Goal: Connect with others: Connect with others

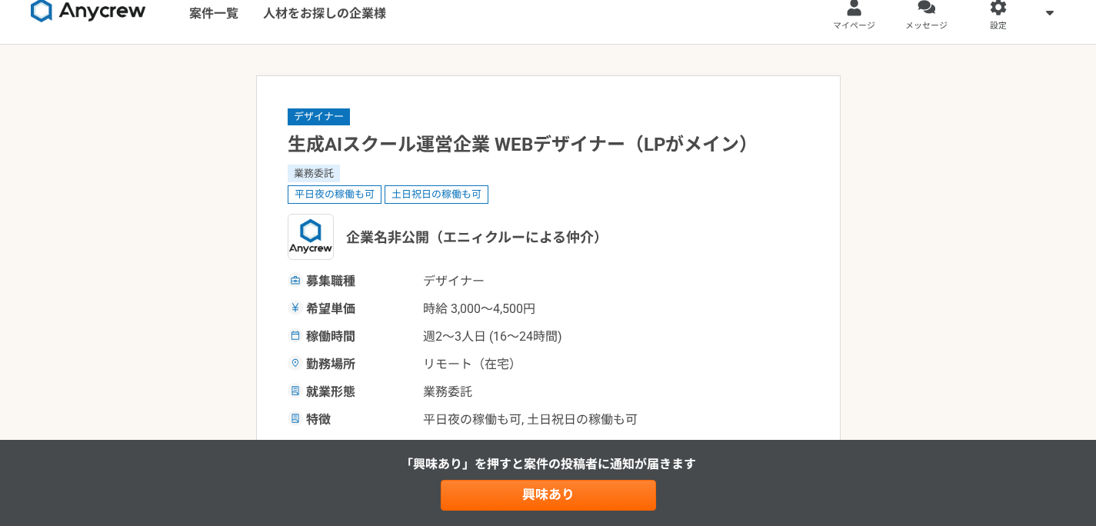
scroll to position [120, 0]
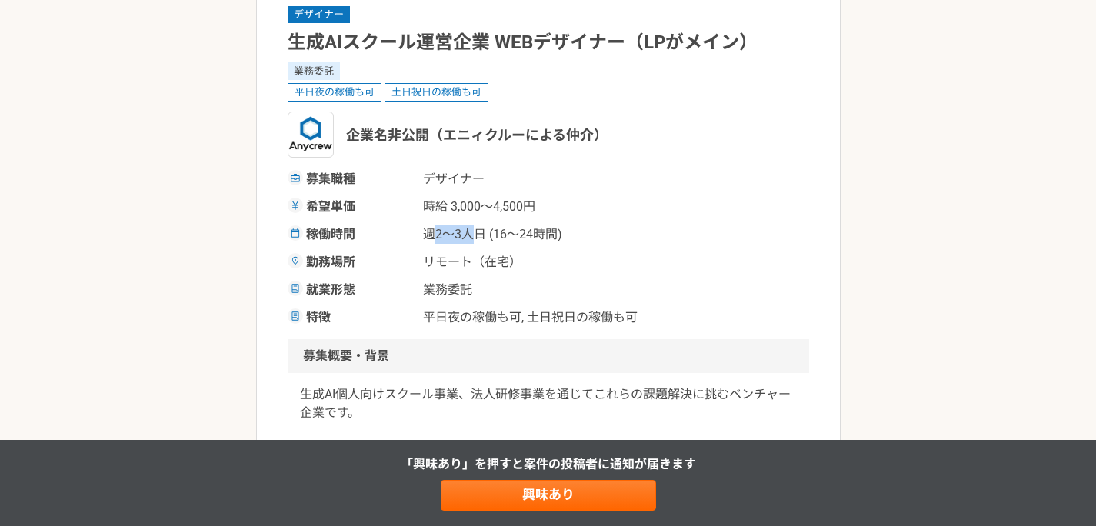
drag, startPoint x: 432, startPoint y: 239, endPoint x: 554, endPoint y: 240, distance: 121.5
click at [544, 240] on span "週2〜3人日 (16〜24時間)" at bounding box center [500, 234] width 154 height 18
click at [554, 239] on span "週2〜3人日 (16〜24時間)" at bounding box center [500, 234] width 154 height 18
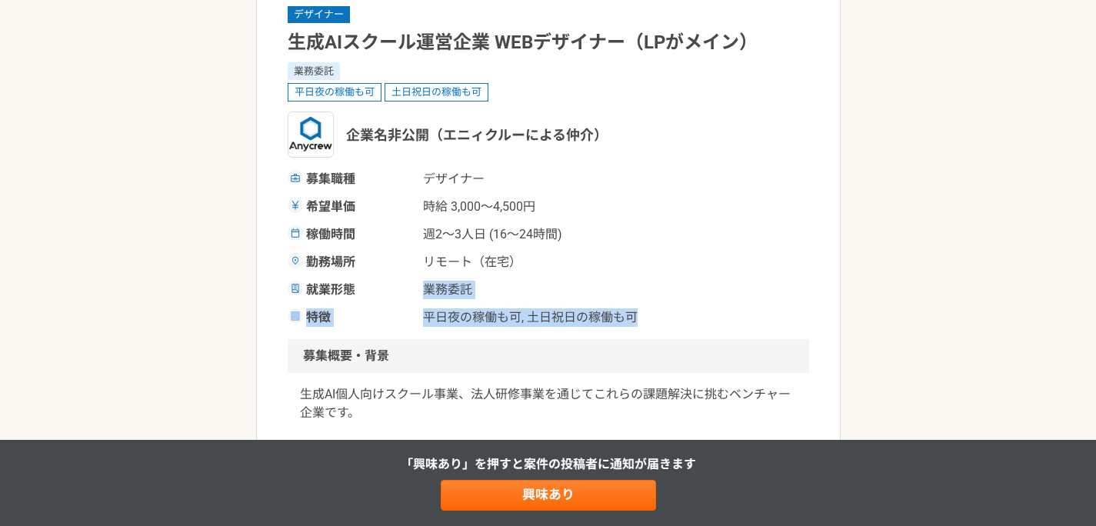
drag, startPoint x: 424, startPoint y: 290, endPoint x: 679, endPoint y: 324, distance: 256.7
click at [678, 324] on div "募集職種 デザイナー 希望単価 時給 3,000〜4,500円 稼働時間 週2〜3人日 (16〜24時間) 勤務場所 リモート（在宅） 就業形態 業務委託 特…" at bounding box center [548, 248] width 521 height 157
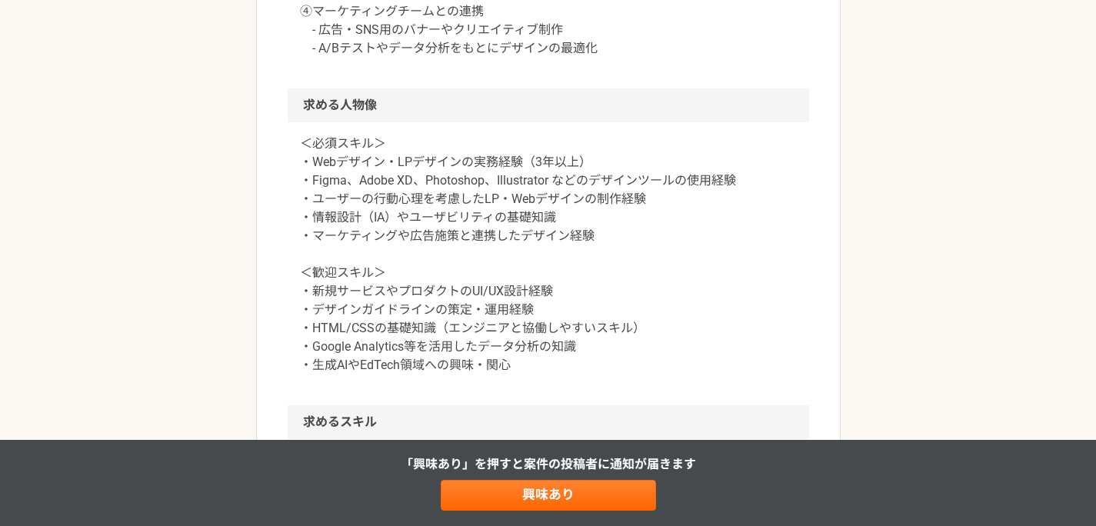
scroll to position [1774, 0]
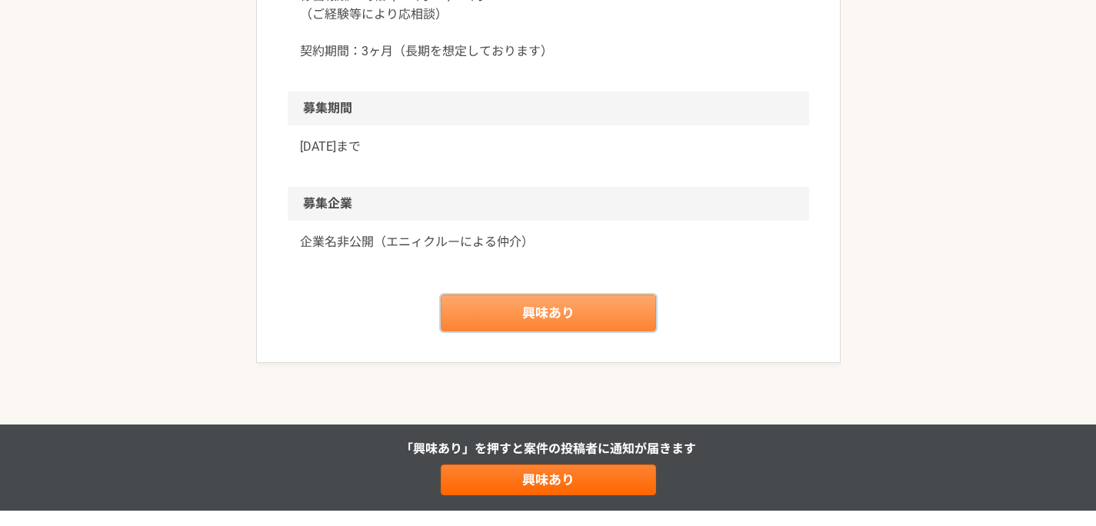
click at [599, 311] on link "興味あり" at bounding box center [548, 312] width 215 height 37
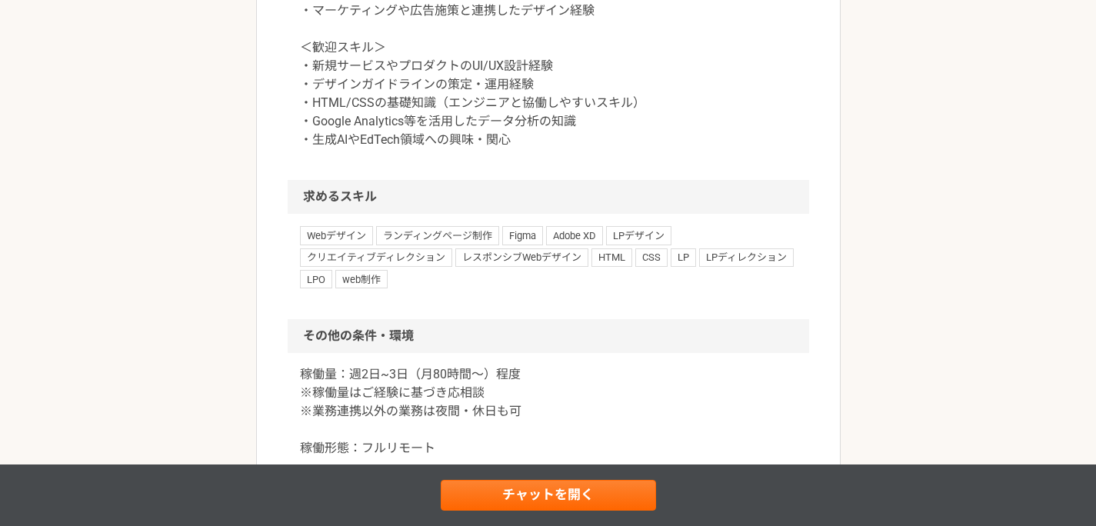
scroll to position [1868, 0]
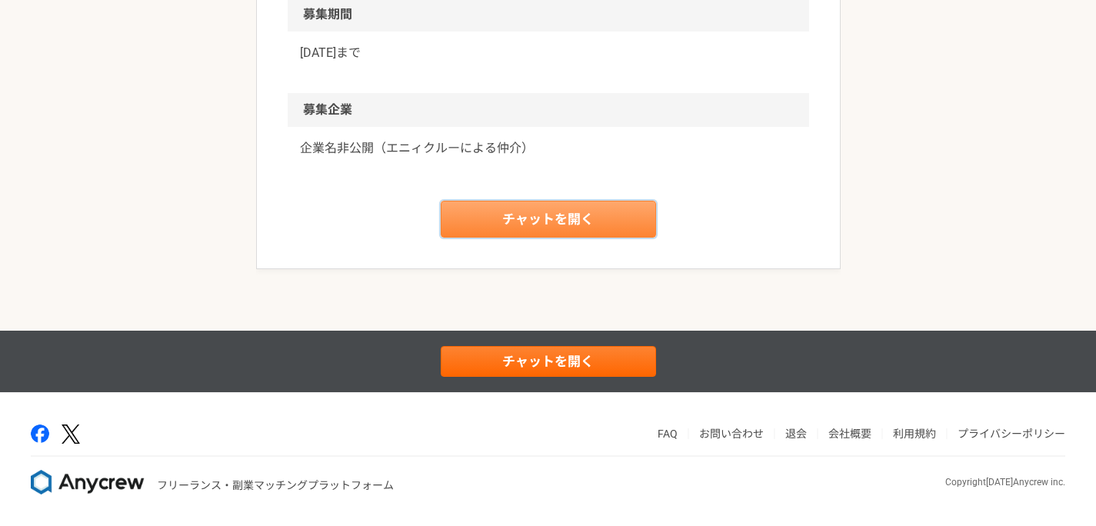
click at [590, 229] on link "チャットを開く" at bounding box center [548, 219] width 215 height 37
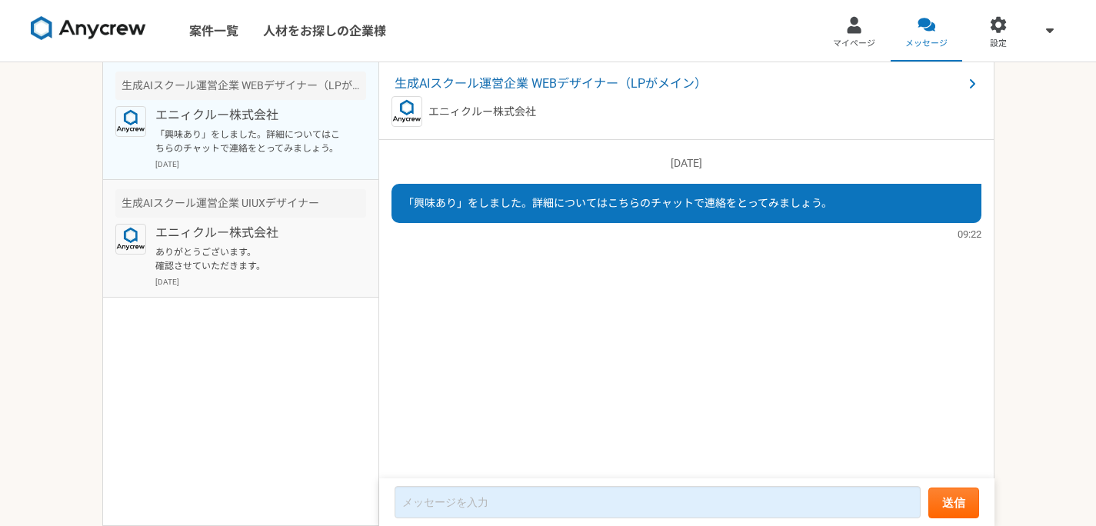
click at [328, 251] on p "ありがとうございます。 確認させていただきます。" at bounding box center [250, 259] width 190 height 28
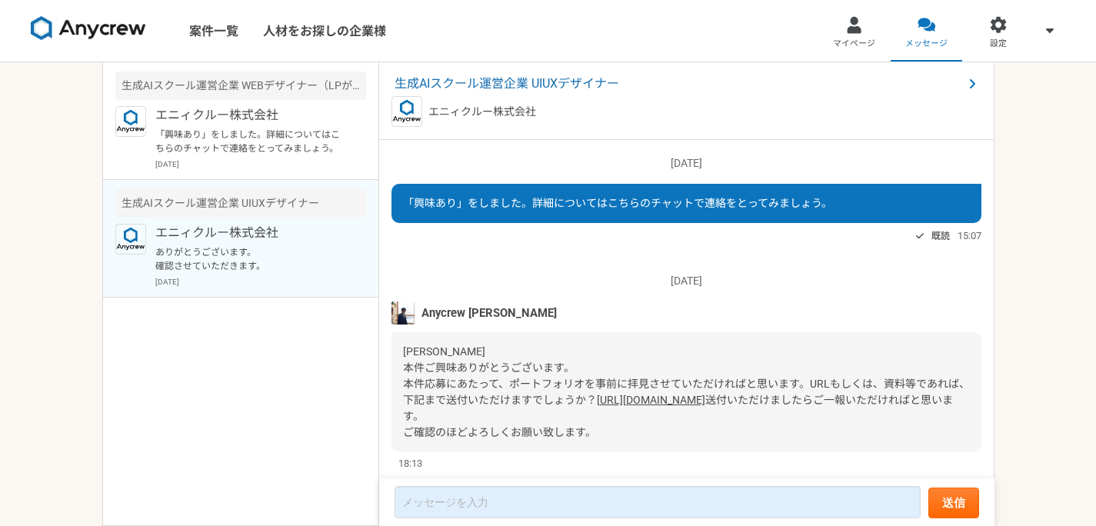
scroll to position [368, 0]
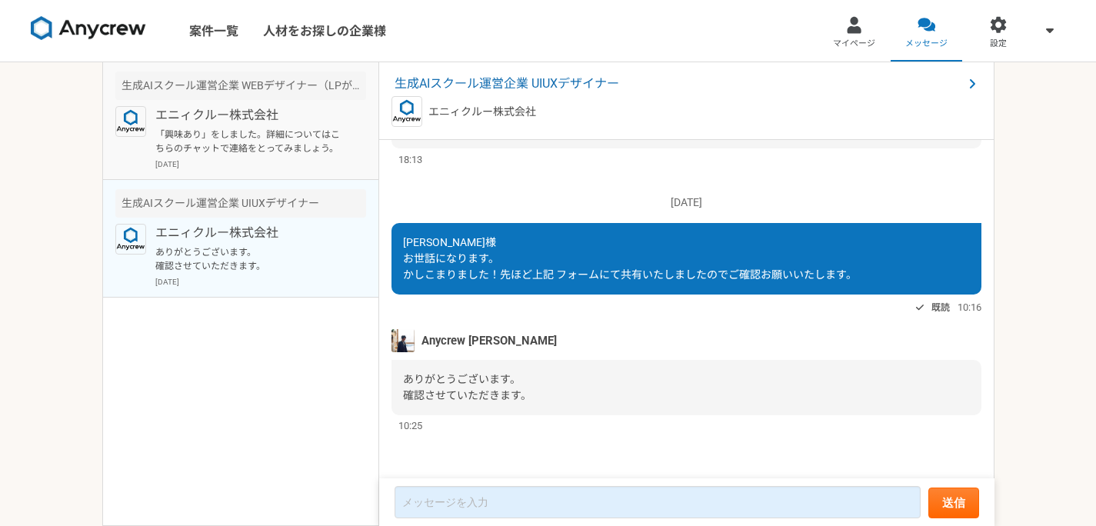
click at [291, 142] on p "「興味あり」をしました。詳細についてはこちらのチャットで連絡をとってみましょう。" at bounding box center [250, 142] width 190 height 28
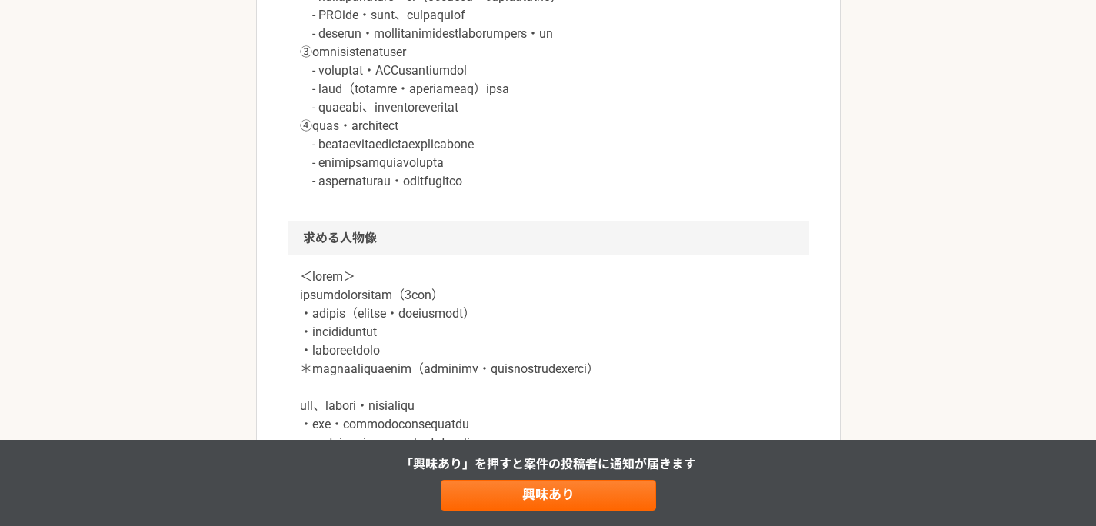
scroll to position [1429, 0]
